Goal: Task Accomplishment & Management: Manage account settings

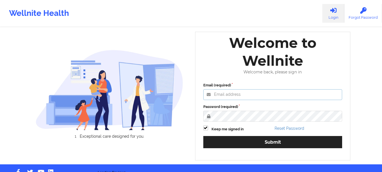
type input "[PERSON_NAME][EMAIL_ADDRESS][DOMAIN_NAME]"
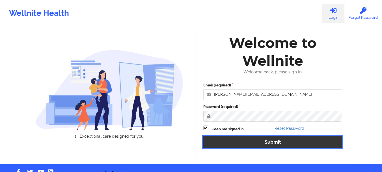
click at [271, 140] on button "Submit" at bounding box center [272, 142] width 139 height 12
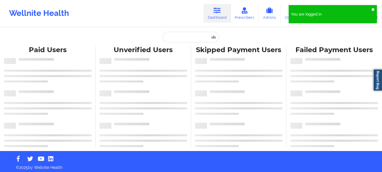
click at [374, 8] on button "✖︎" at bounding box center [373, 9] width 3 height 5
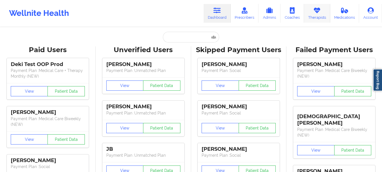
click at [321, 15] on link "Therapists" at bounding box center [317, 13] width 26 height 19
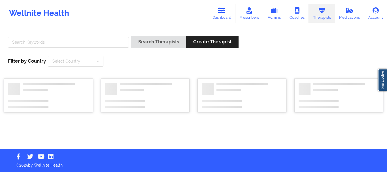
click at [110, 35] on div "Search Therapists Create Therapist Filter by Country Select Country [GEOGRAPHIC…" at bounding box center [193, 51] width 379 height 39
click at [108, 38] on input "text" at bounding box center [68, 42] width 121 height 11
paste input "[PERSON_NAME] [PERSON_NAME]"
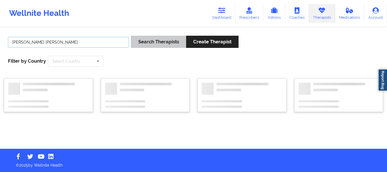
type input "[PERSON_NAME] [PERSON_NAME]"
click at [152, 44] on button "Search Therapists" at bounding box center [158, 42] width 55 height 12
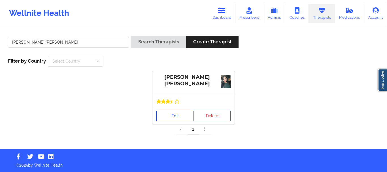
click at [174, 117] on link "Edit" at bounding box center [174, 116] width 37 height 10
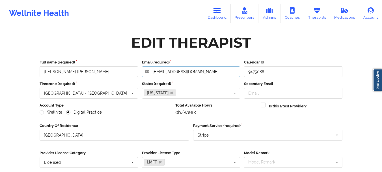
drag, startPoint x: 140, startPoint y: 70, endPoint x: 110, endPoint y: 69, distance: 30.0
click at [110, 69] on div "Full name (required) [PERSON_NAME] [PERSON_NAME] Email (required) [EMAIL_ADDRES…" at bounding box center [191, 68] width 307 height 18
click at [320, 12] on icon at bounding box center [317, 10] width 7 height 6
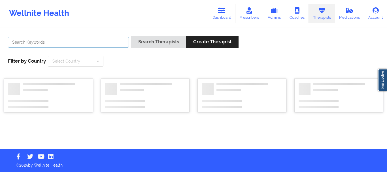
click at [101, 41] on input "text" at bounding box center [68, 42] width 121 height 11
paste input "[PERSON_NAME]"
type input "[PERSON_NAME]"
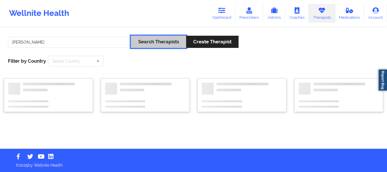
click at [140, 41] on button "Search Therapists" at bounding box center [158, 42] width 55 height 12
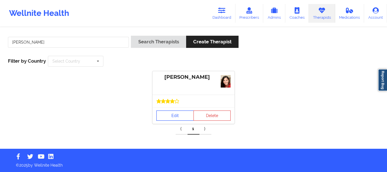
click at [178, 110] on link "Edit" at bounding box center [174, 115] width 37 height 10
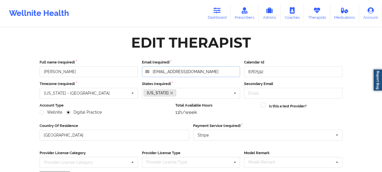
drag, startPoint x: 215, startPoint y: 71, endPoint x: 142, endPoint y: 70, distance: 73.0
click at [142, 70] on input "[EMAIL_ADDRESS][DOMAIN_NAME]" at bounding box center [191, 71] width 98 height 11
click at [229, 10] on link "Dashboard" at bounding box center [217, 13] width 27 height 19
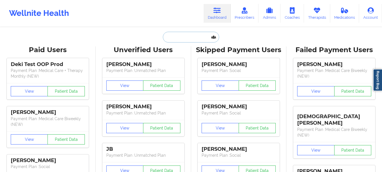
click at [179, 40] on input "text" at bounding box center [191, 37] width 56 height 11
paste input "[EMAIL_ADDRESS][DOMAIN_NAME]"
type input "[EMAIL_ADDRESS][DOMAIN_NAME]"
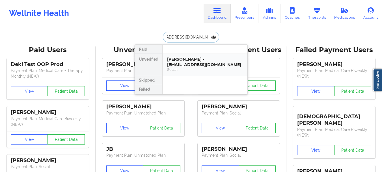
click at [192, 63] on div "[PERSON_NAME] - [EMAIL_ADDRESS][DOMAIN_NAME]" at bounding box center [205, 62] width 76 height 10
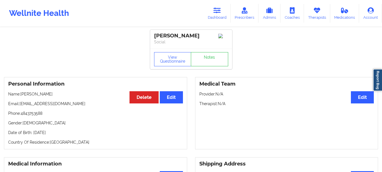
drag, startPoint x: 71, startPoint y: 108, endPoint x: 20, endPoint y: 108, distance: 51.2
click at [20, 106] on p "Email: [EMAIL_ADDRESS][DOMAIN_NAME]" at bounding box center [95, 104] width 175 height 6
copy p "[EMAIL_ADDRESS][DOMAIN_NAME]"
click at [169, 66] on button "View Questionnaire" at bounding box center [172, 59] width 37 height 14
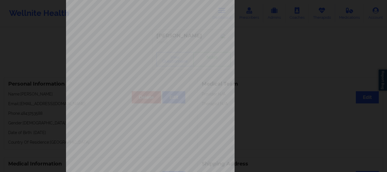
scroll to position [98, 0]
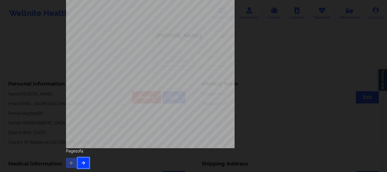
click at [79, 162] on button "button" at bounding box center [83, 163] width 11 height 10
click at [87, 165] on button "button" at bounding box center [83, 163] width 11 height 10
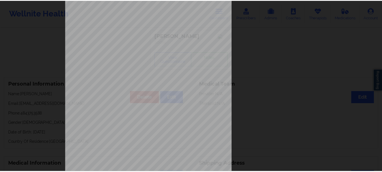
scroll to position [0, 0]
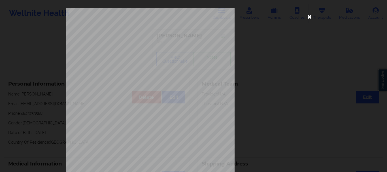
click at [306, 15] on icon at bounding box center [309, 16] width 9 height 9
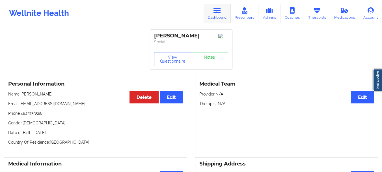
click at [219, 13] on icon at bounding box center [217, 10] width 7 height 6
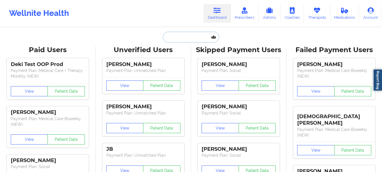
click at [187, 37] on input "text" at bounding box center [191, 37] width 56 height 11
paste input "[PERSON_NAME][EMAIL_ADDRESS][PERSON_NAME][DOMAIN_NAME]"
type input "[PERSON_NAME][EMAIL_ADDRESS][PERSON_NAME][DOMAIN_NAME]"
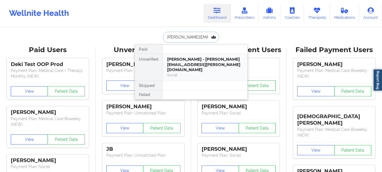
click at [188, 72] on div "Social" at bounding box center [205, 74] width 76 height 5
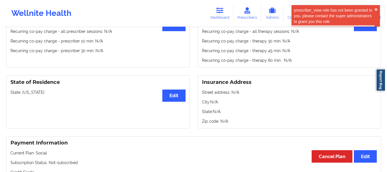
scroll to position [30, 0]
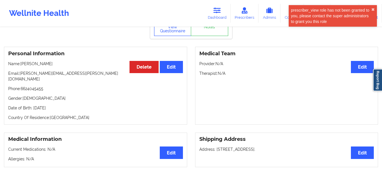
drag, startPoint x: 170, startPoint y: 31, endPoint x: 210, endPoint y: 48, distance: 43.9
click at [170, 31] on button "View Questionnaire" at bounding box center [172, 29] width 37 height 14
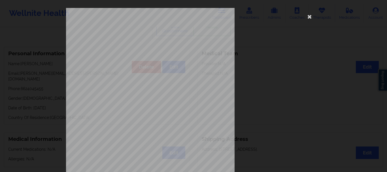
scroll to position [98, 0]
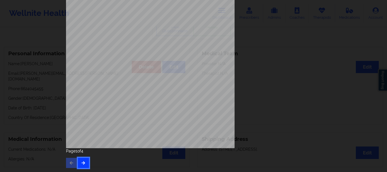
click at [81, 160] on button "button" at bounding box center [83, 163] width 11 height 10
click at [86, 164] on button "button" at bounding box center [83, 163] width 11 height 10
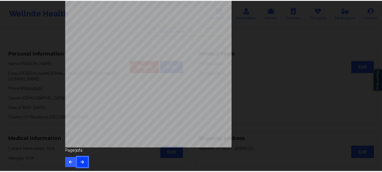
scroll to position [0, 0]
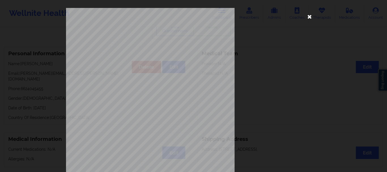
click at [307, 17] on icon at bounding box center [309, 16] width 9 height 9
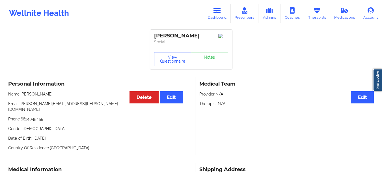
click at [178, 66] on button "View Questionnaire" at bounding box center [172, 59] width 37 height 14
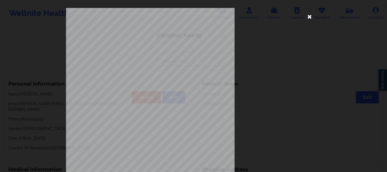
click at [308, 17] on icon at bounding box center [309, 16] width 9 height 9
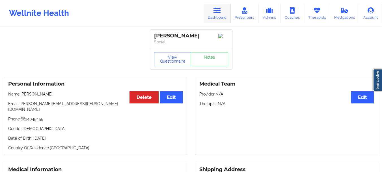
click at [215, 13] on icon at bounding box center [217, 10] width 7 height 6
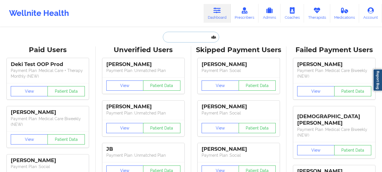
click at [168, 35] on input "text" at bounding box center [191, 37] width 56 height 11
paste input "[EMAIL_ADDRESS][DOMAIN_NAME]"
type input "[EMAIL_ADDRESS][DOMAIN_NAME]"
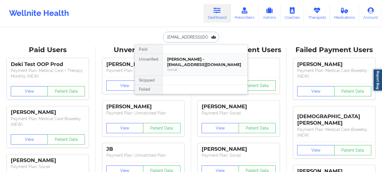
click at [196, 65] on div "[PERSON_NAME] - [EMAIL_ADDRESS][DOMAIN_NAME]" at bounding box center [205, 62] width 76 height 10
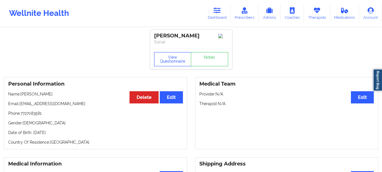
drag, startPoint x: 162, startPoint y: 60, endPoint x: 169, endPoint y: 60, distance: 7.1
click at [162, 60] on button "View Questionnaire" at bounding box center [172, 59] width 37 height 14
drag, startPoint x: 63, startPoint y: 105, endPoint x: 19, endPoint y: 102, distance: 44.3
click at [19, 102] on div "Personal Information Edit Delete Name: [PERSON_NAME] Email: [EMAIL_ADDRESS][DOM…" at bounding box center [95, 113] width 183 height 72
copy p "[EMAIL_ADDRESS][DOMAIN_NAME]"
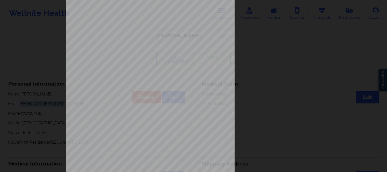
scroll to position [98, 0]
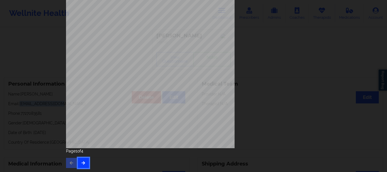
click at [85, 165] on button "button" at bounding box center [83, 163] width 11 height 10
click at [84, 161] on button "button" at bounding box center [83, 163] width 11 height 10
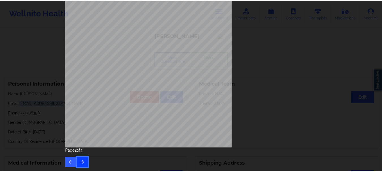
scroll to position [0, 0]
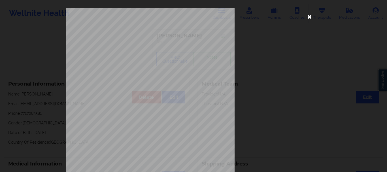
click at [307, 18] on icon at bounding box center [309, 16] width 9 height 9
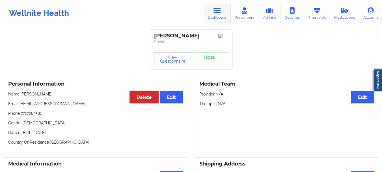
click at [219, 14] on link "Dashboard" at bounding box center [217, 13] width 27 height 19
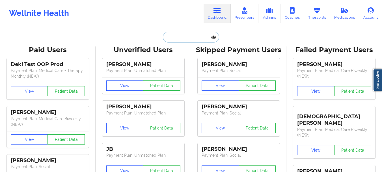
drag, startPoint x: 219, startPoint y: 14, endPoint x: 189, endPoint y: 38, distance: 38.2
click at [179, 38] on input "text" at bounding box center [191, 37] width 56 height 11
paste input "[EMAIL_ADDRESS][DOMAIN_NAME]"
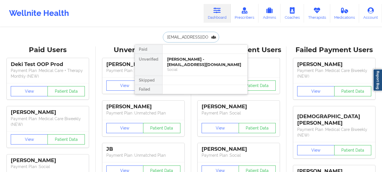
scroll to position [0, 5]
type input "[EMAIL_ADDRESS][DOMAIN_NAME]"
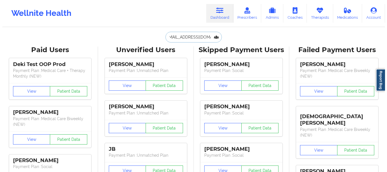
scroll to position [0, 0]
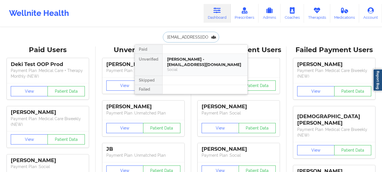
click at [193, 68] on div "Social" at bounding box center [205, 69] width 76 height 5
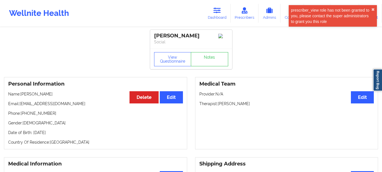
click at [170, 52] on div "View Questionnaire Notes" at bounding box center [191, 59] width 82 height 20
click at [170, 61] on button "View Questionnaire" at bounding box center [172, 59] width 37 height 14
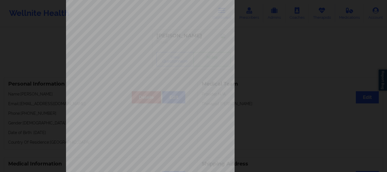
scroll to position [98, 0]
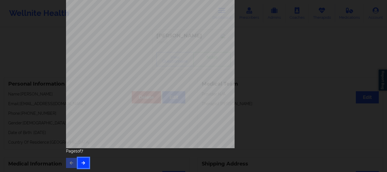
click at [83, 164] on icon "button" at bounding box center [83, 162] width 5 height 3
click at [86, 161] on button "button" at bounding box center [83, 163] width 11 height 10
click at [82, 166] on button "button" at bounding box center [83, 163] width 11 height 10
click at [83, 162] on icon "button" at bounding box center [83, 162] width 5 height 3
click at [81, 161] on icon "button" at bounding box center [83, 162] width 5 height 3
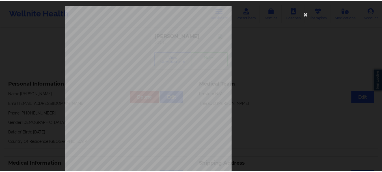
scroll to position [0, 0]
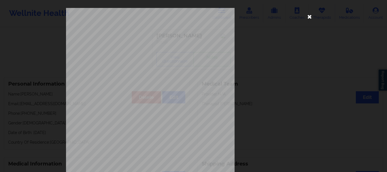
click at [308, 16] on icon at bounding box center [309, 16] width 9 height 9
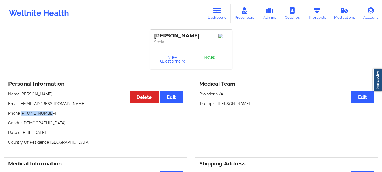
drag, startPoint x: 53, startPoint y: 115, endPoint x: 22, endPoint y: 113, distance: 31.4
click at [22, 113] on p "Phone: [PHONE_NUMBER]" at bounding box center [95, 113] width 175 height 6
copy p "[PHONE_NUMBER]"
drag, startPoint x: 0, startPoint y: 5, endPoint x: 254, endPoint y: 127, distance: 281.5
click at [254, 127] on div "Medical Team Edit Provider: N/A Therapist: [PERSON_NAME]" at bounding box center [286, 113] width 183 height 72
